Goal: Navigation & Orientation: Find specific page/section

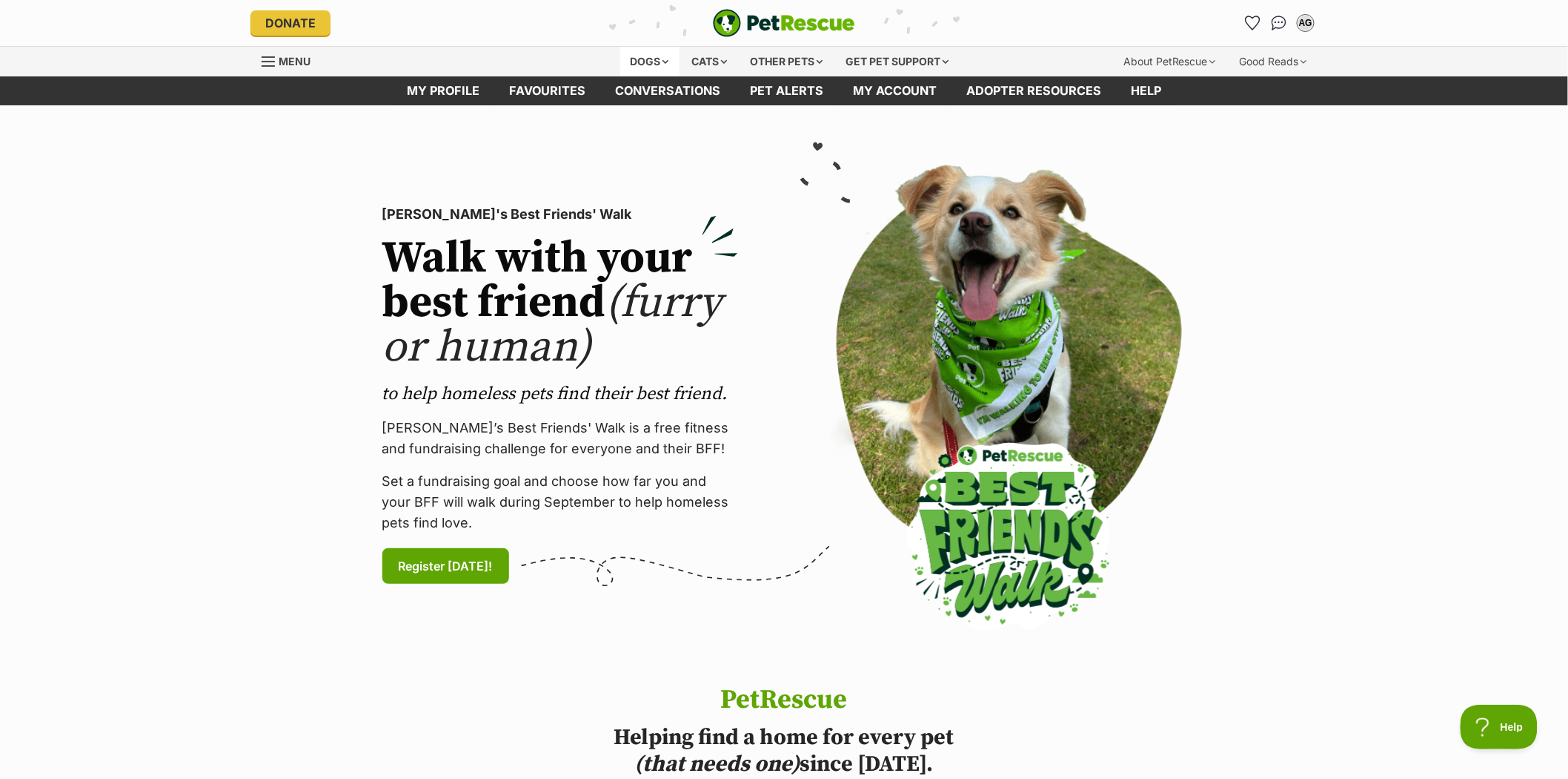
click at [651, 56] on div "Dogs" at bounding box center [650, 61] width 60 height 30
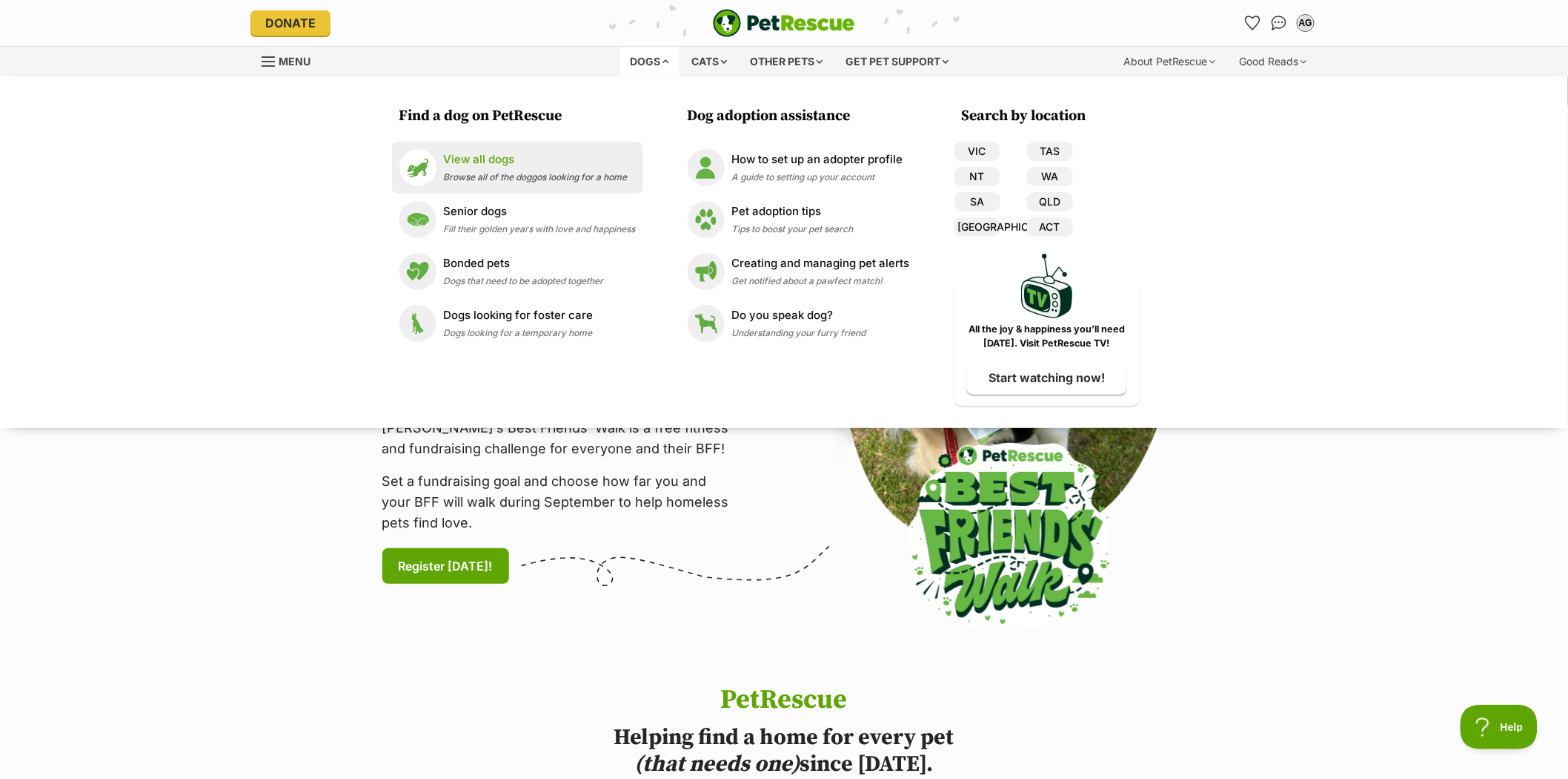
click at [472, 160] on p "View all dogs" at bounding box center [536, 160] width 184 height 17
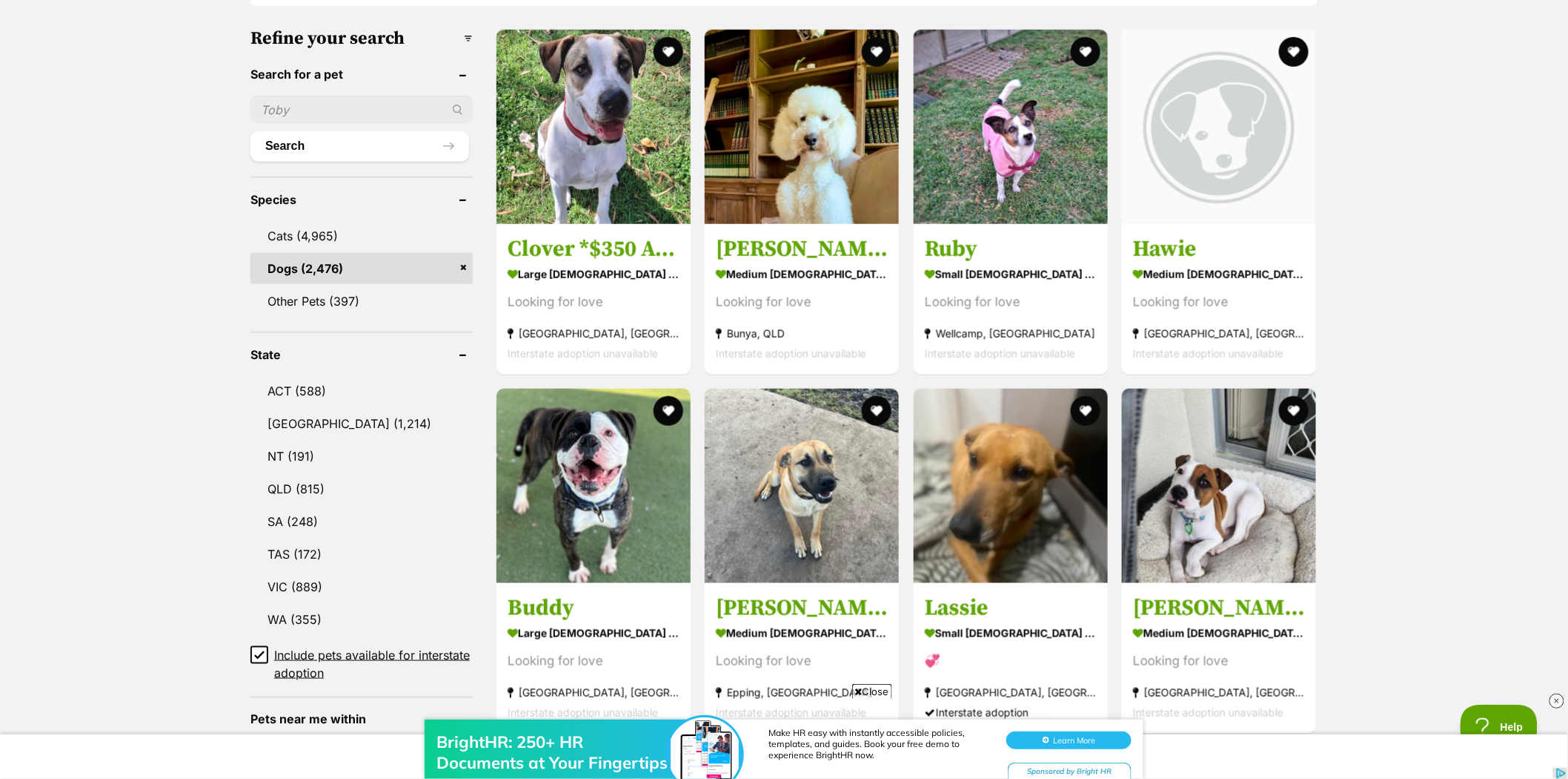
scroll to position [494, 0]
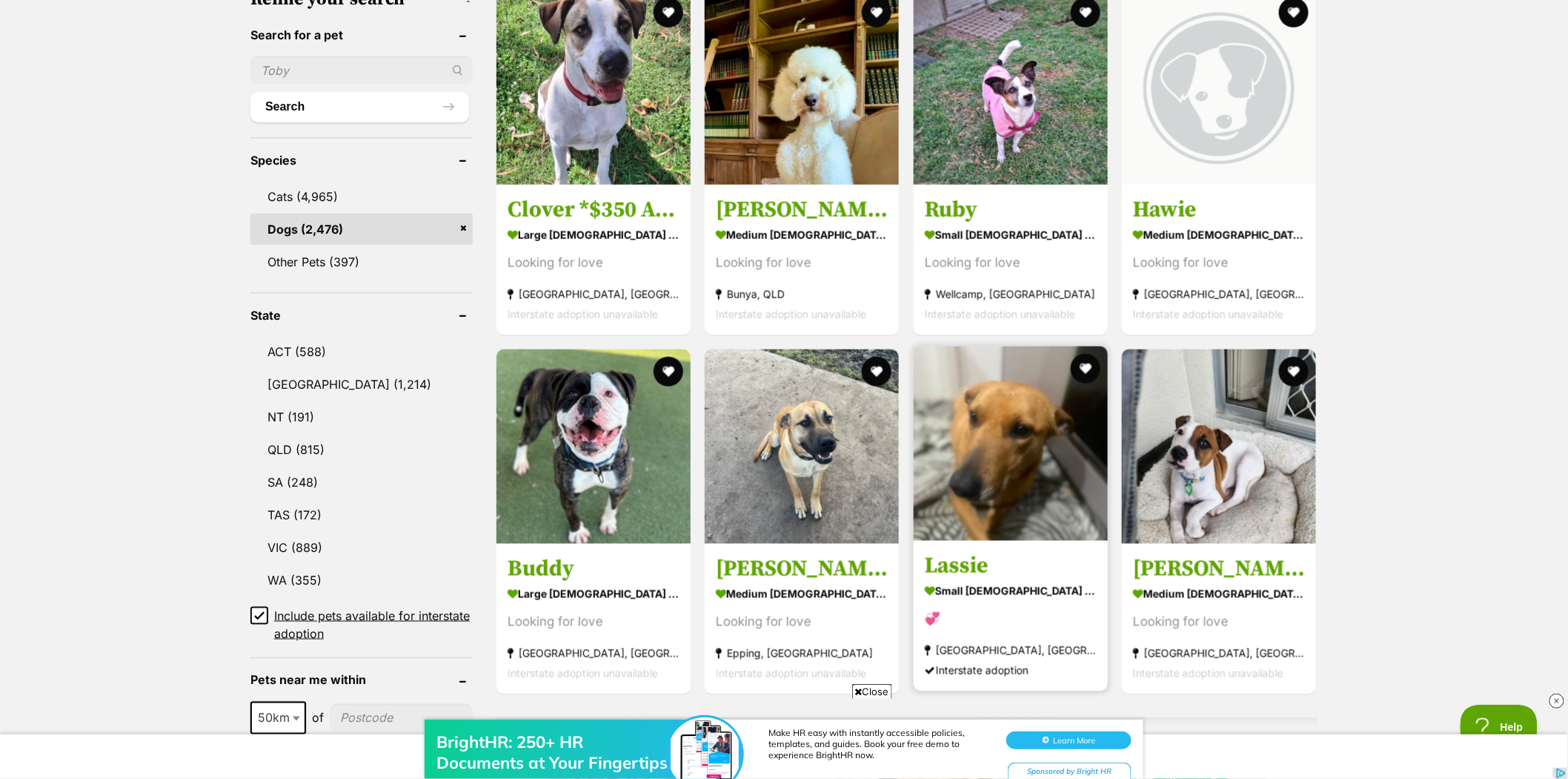
click at [1001, 412] on img at bounding box center [1010, 443] width 194 height 194
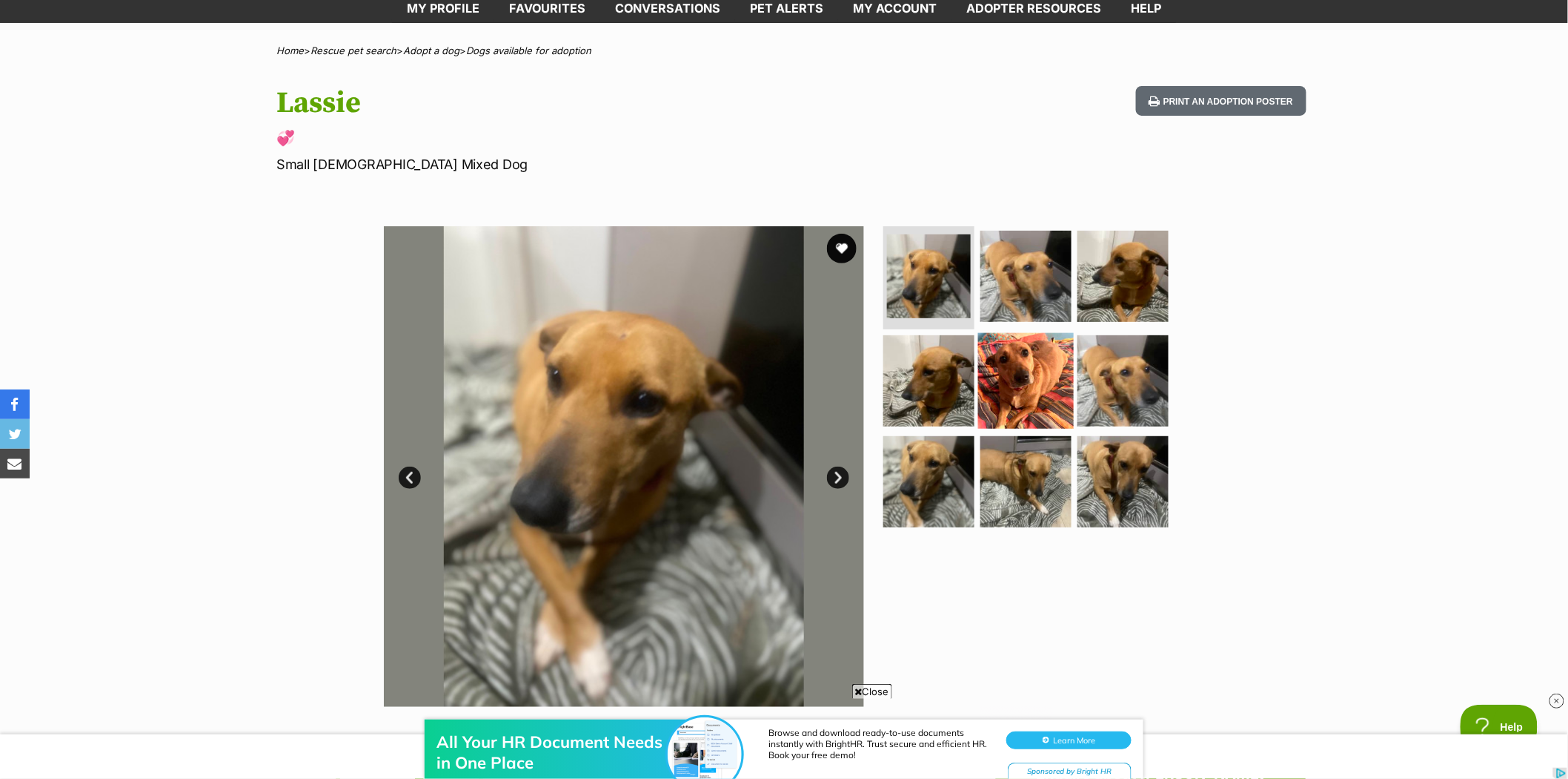
click at [1037, 362] on img at bounding box center [1026, 381] width 96 height 96
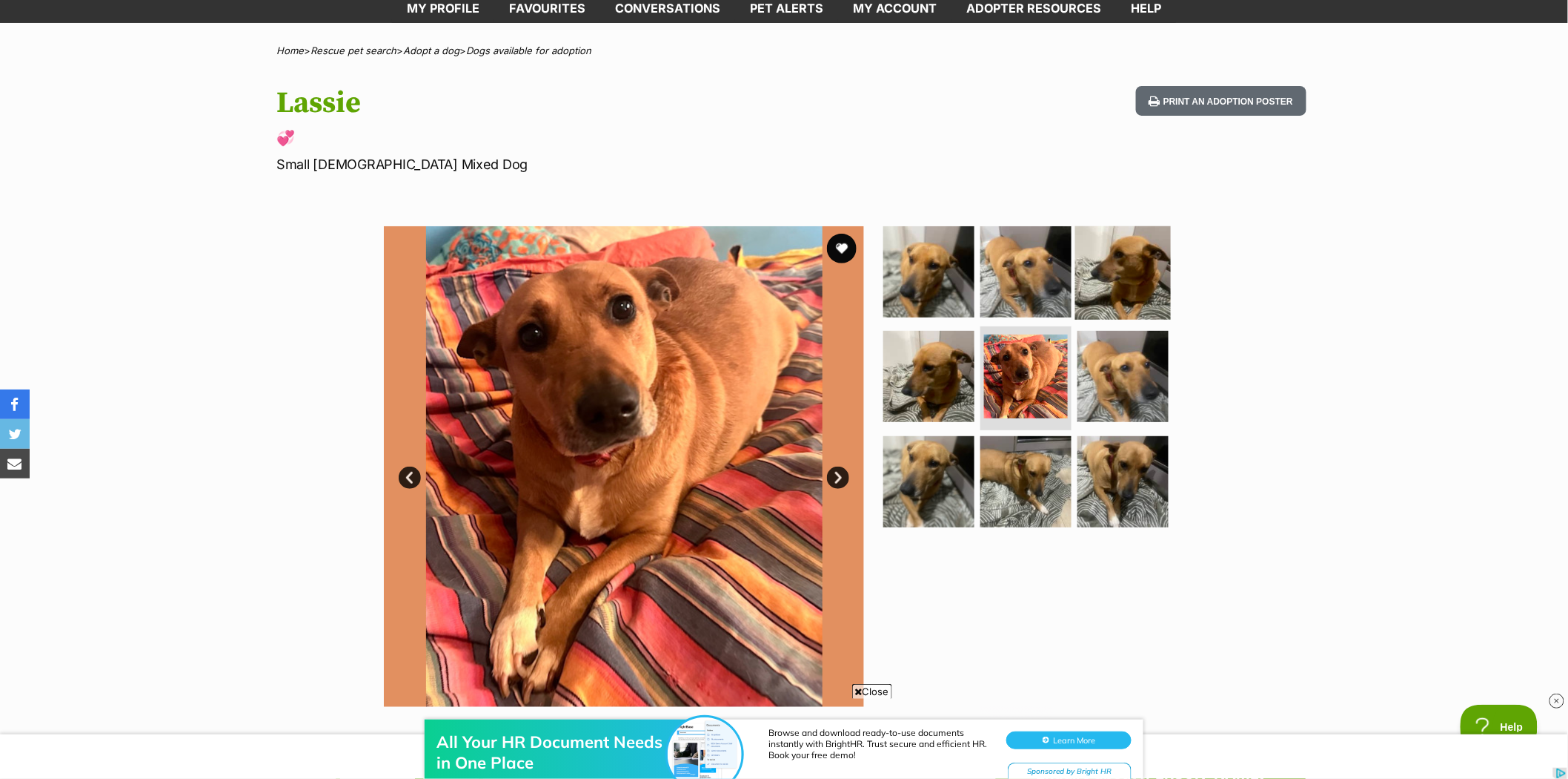
click at [1125, 276] on img at bounding box center [1123, 271] width 96 height 96
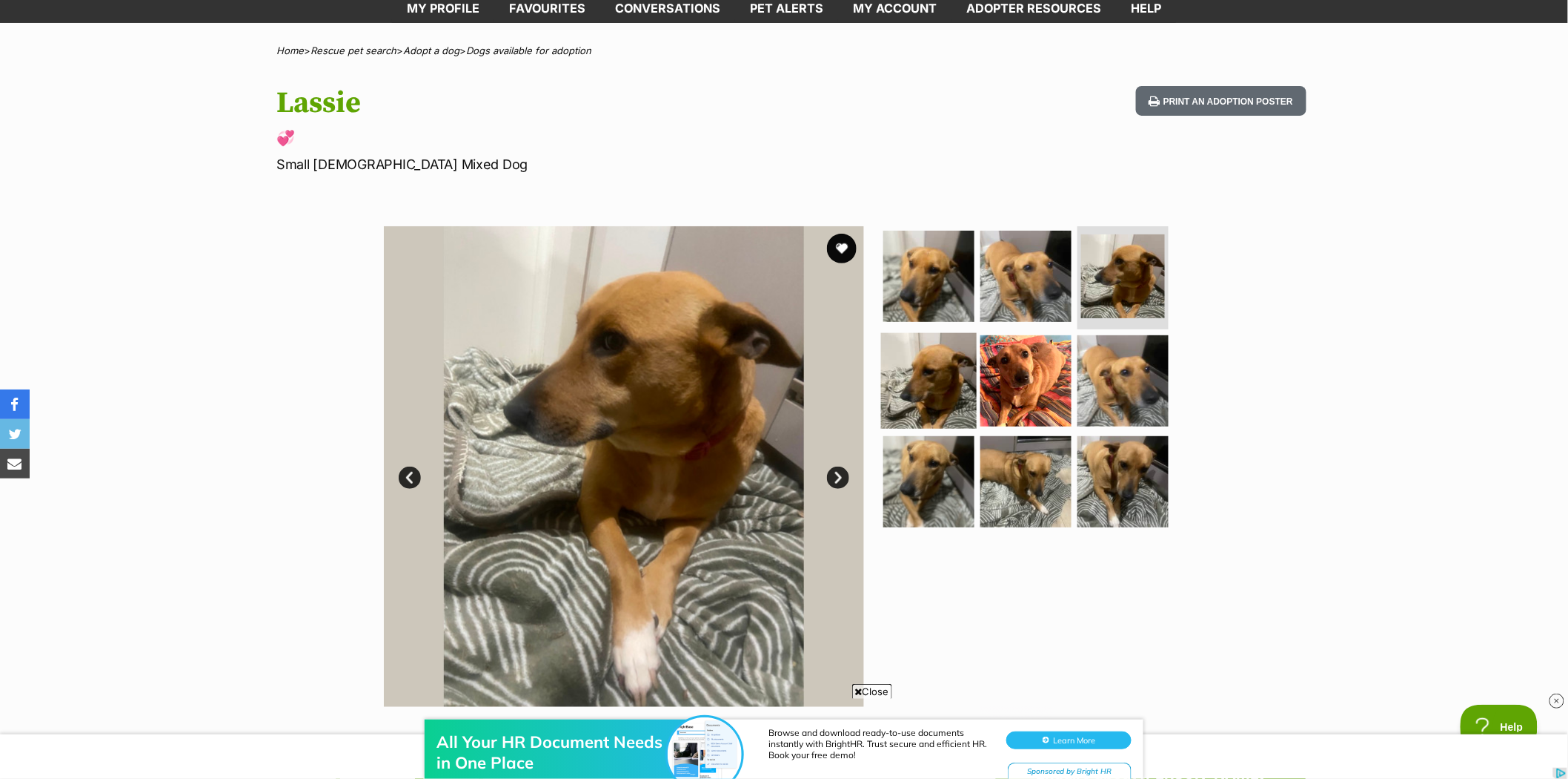
click at [925, 374] on img at bounding box center [929, 381] width 96 height 96
